Goal: Find specific page/section: Find specific page/section

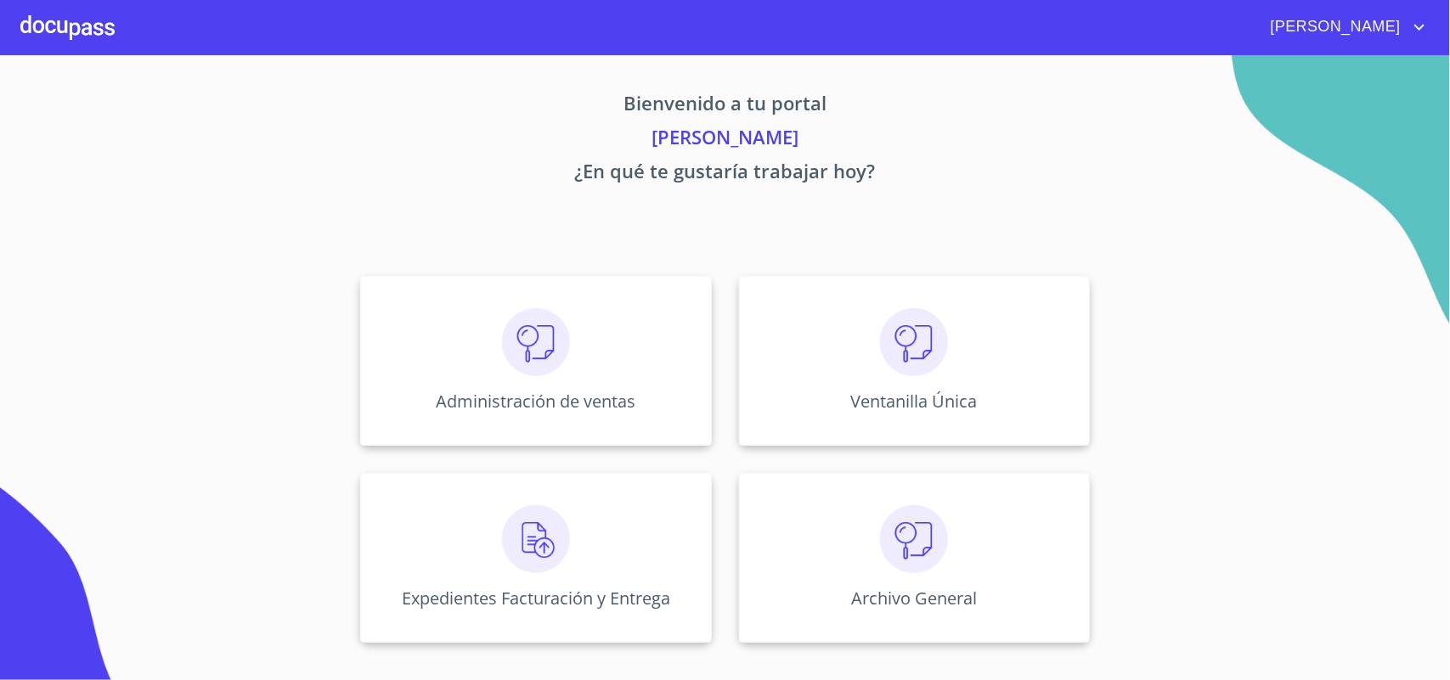
click at [944, 350] on img at bounding box center [914, 342] width 68 height 68
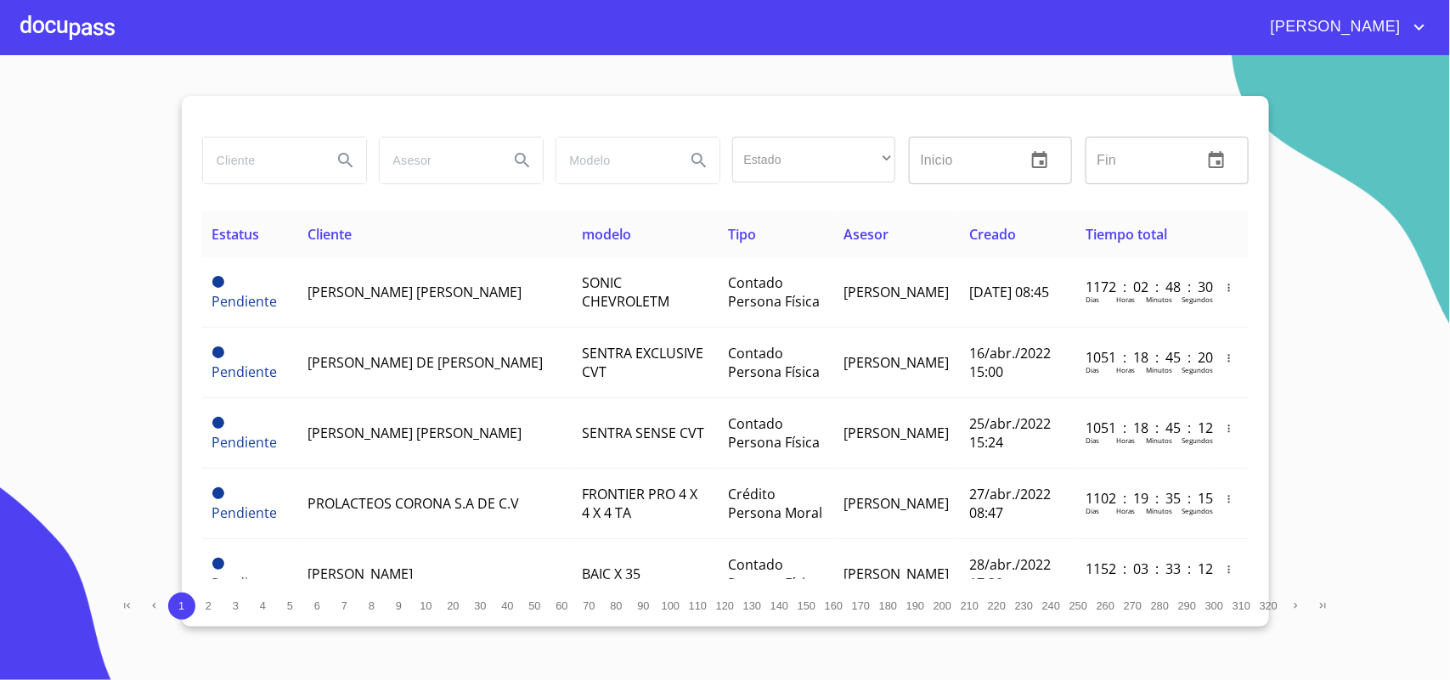
click at [285, 163] on input "search" at bounding box center [260, 161] width 115 height 46
type input "[PERSON_NAME]"
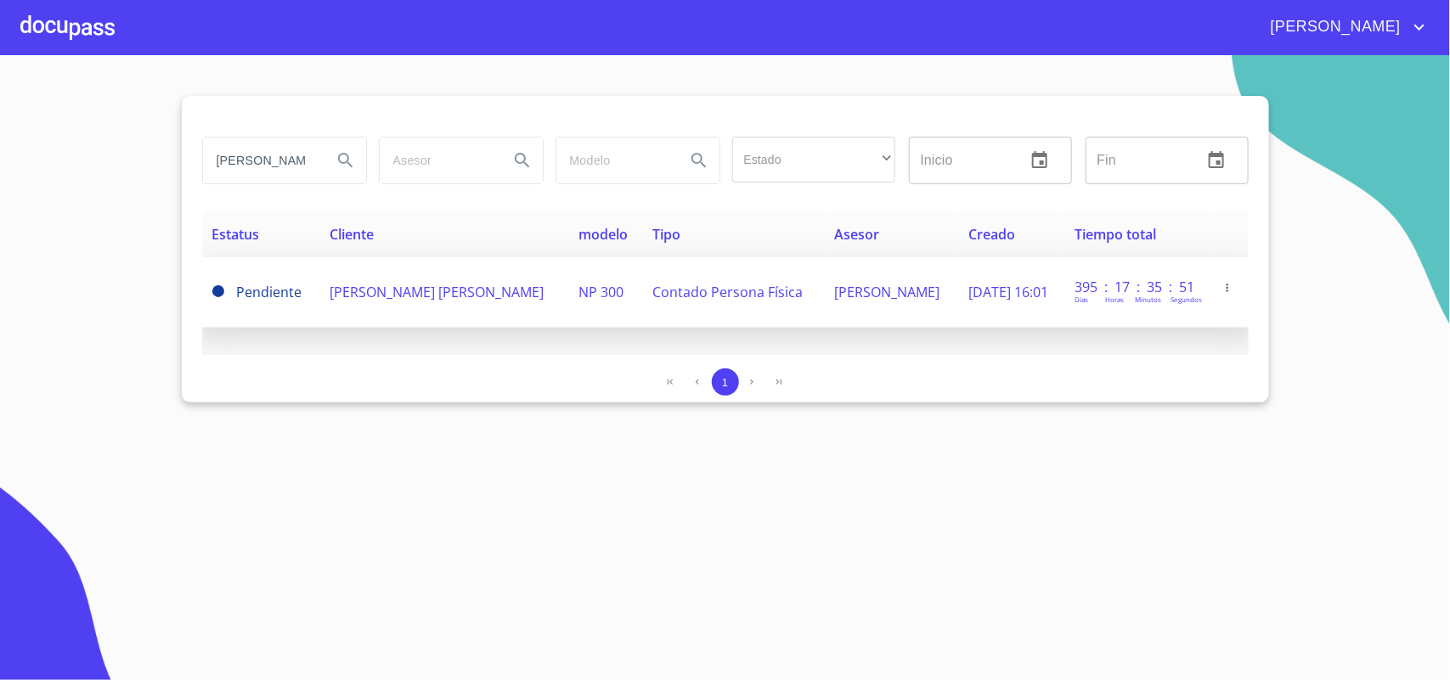
click at [354, 301] on td "[PERSON_NAME] [PERSON_NAME]" at bounding box center [444, 292] width 250 height 70
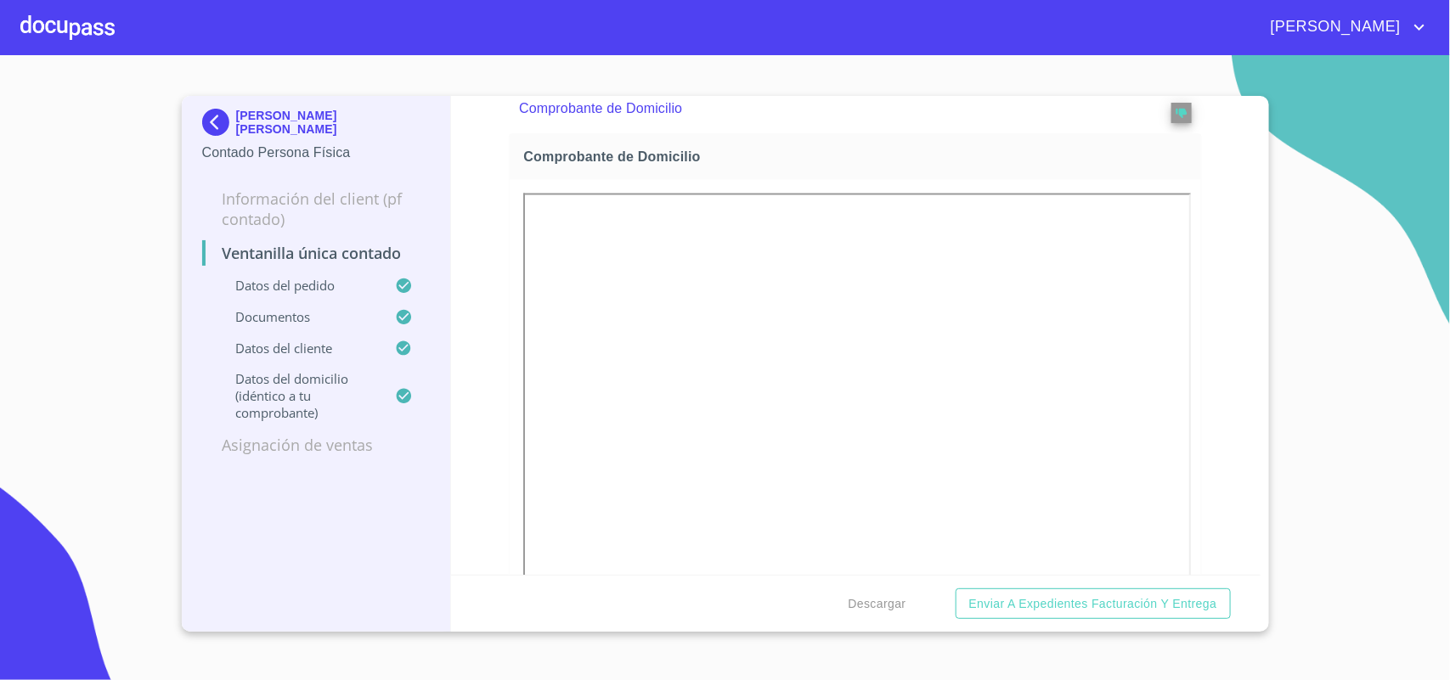
scroll to position [1062, 0]
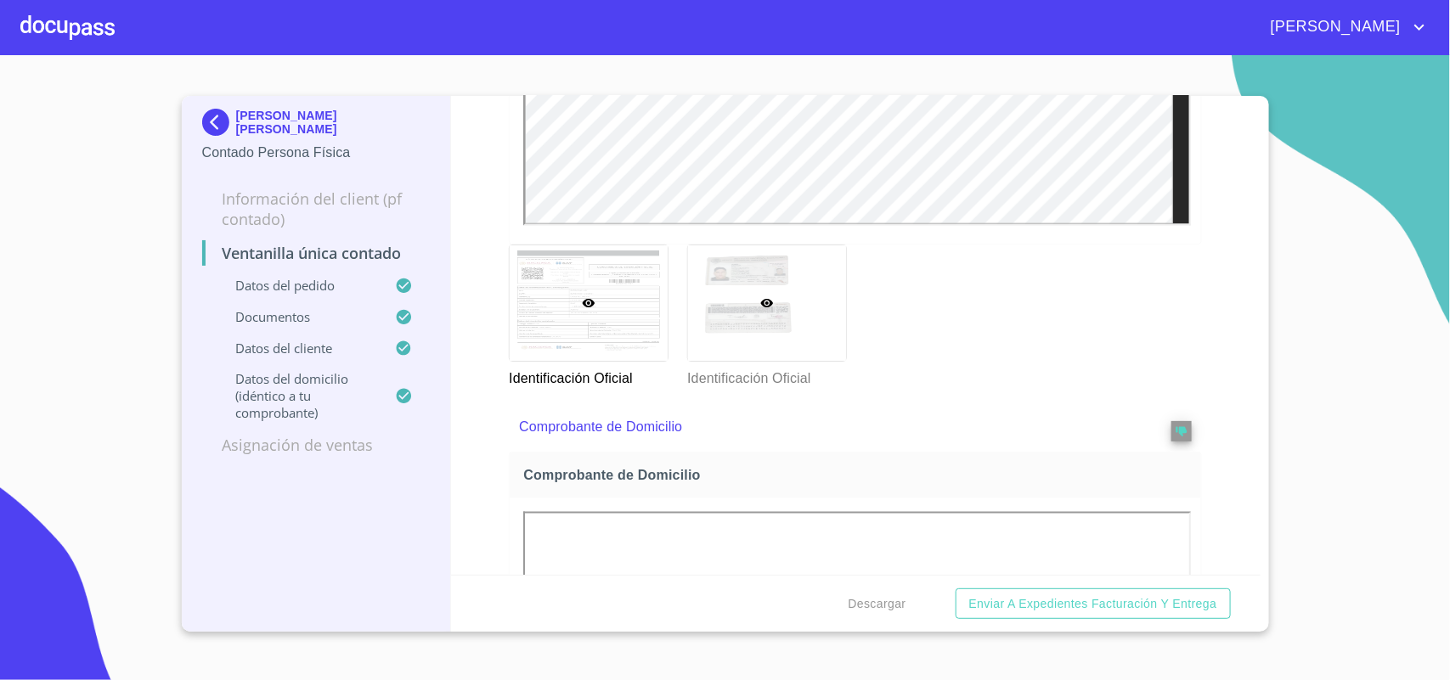
click at [729, 290] on div at bounding box center [767, 303] width 158 height 116
